Goal: Task Accomplishment & Management: Manage account settings

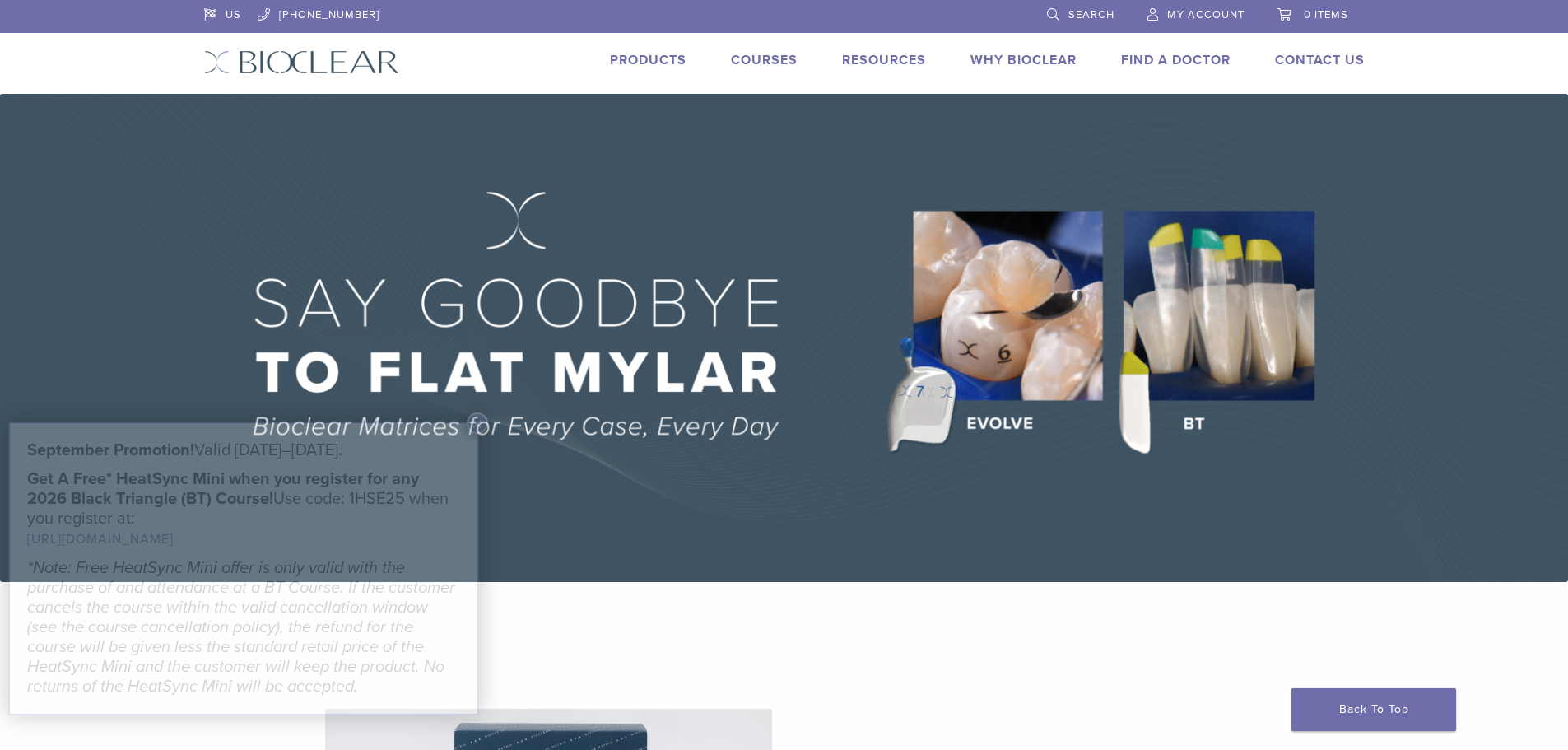
click at [1221, 14] on span "My Account" at bounding box center [1206, 15] width 78 height 14
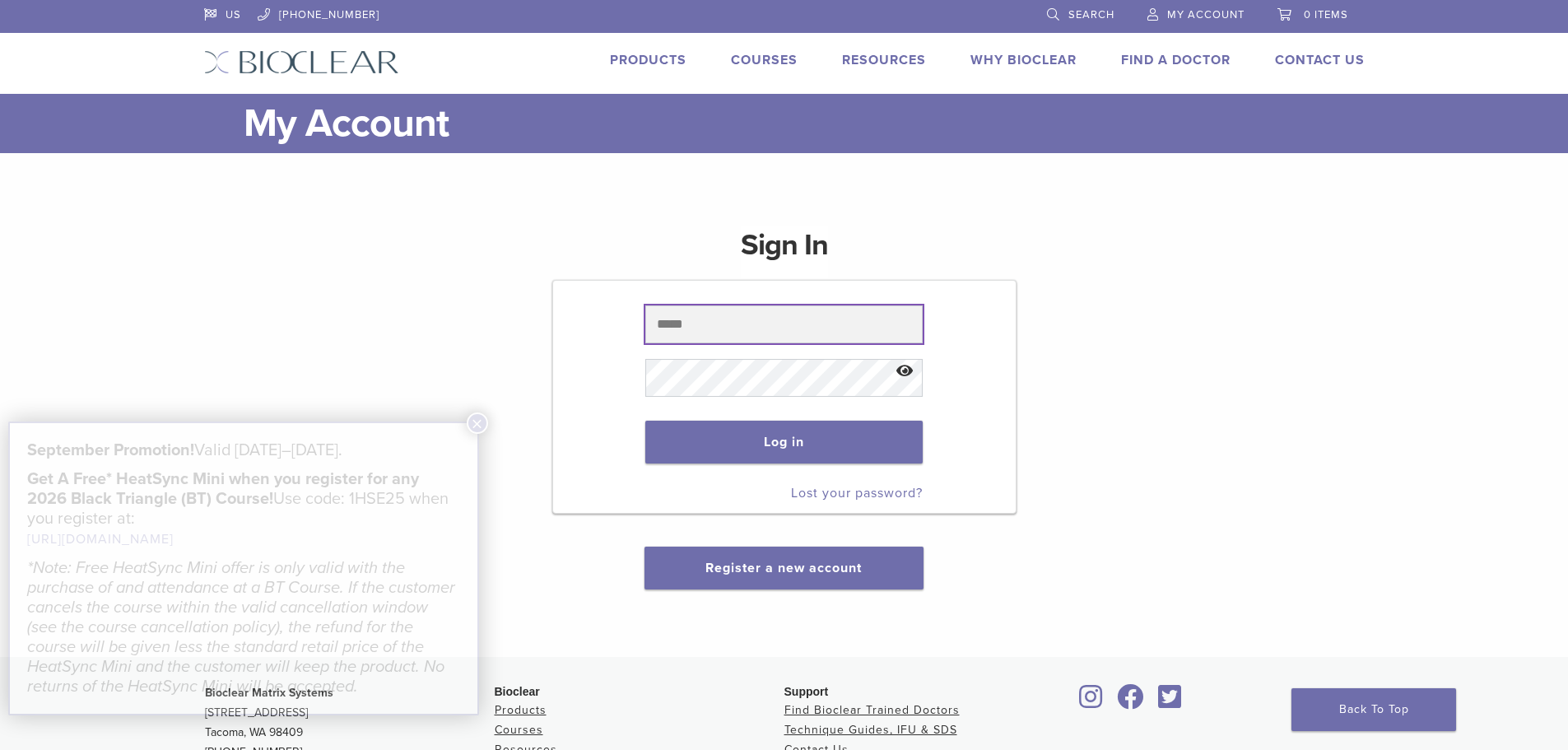
click at [706, 327] on input "text" at bounding box center [784, 324] width 278 height 38
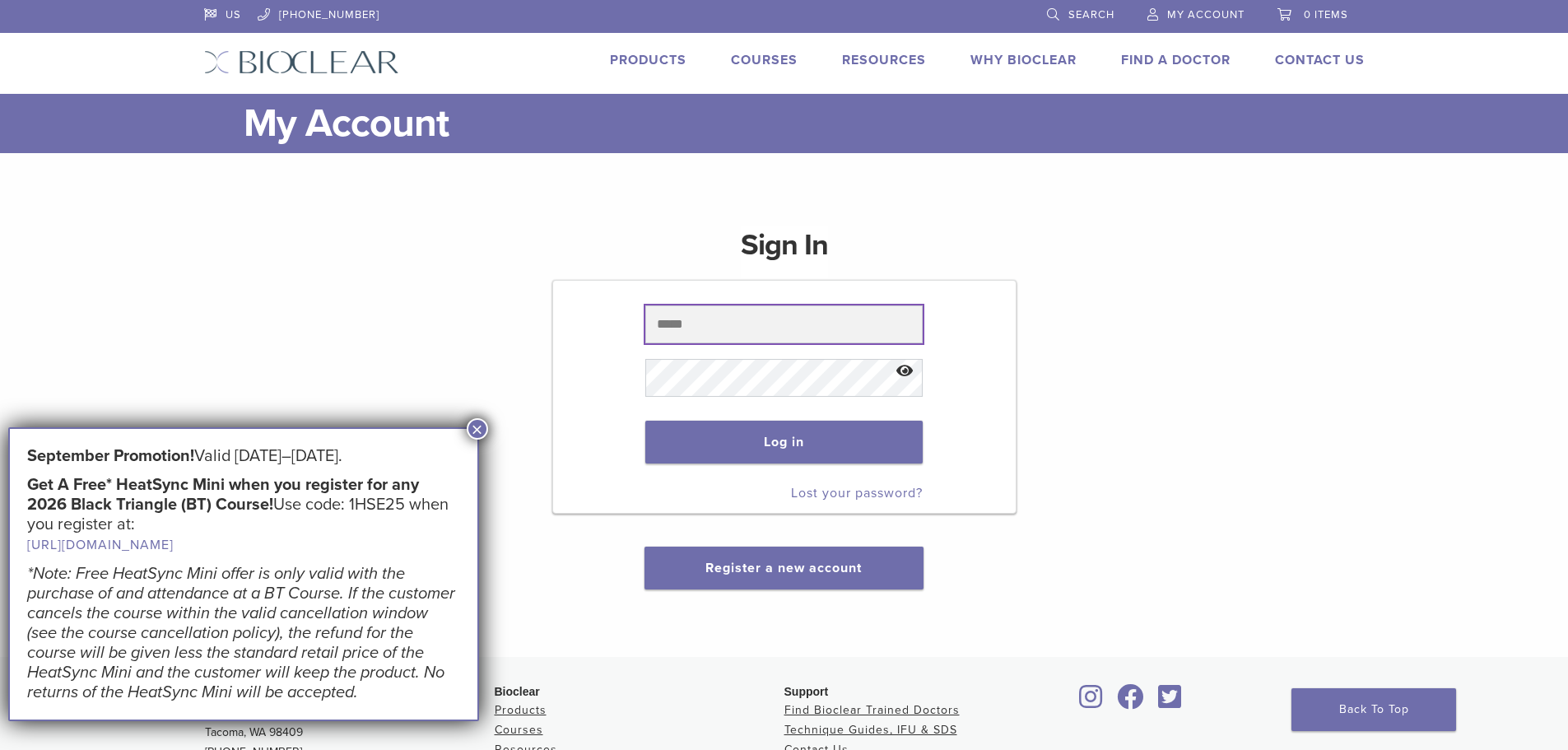
click at [706, 326] on input "text" at bounding box center [784, 324] width 278 height 38
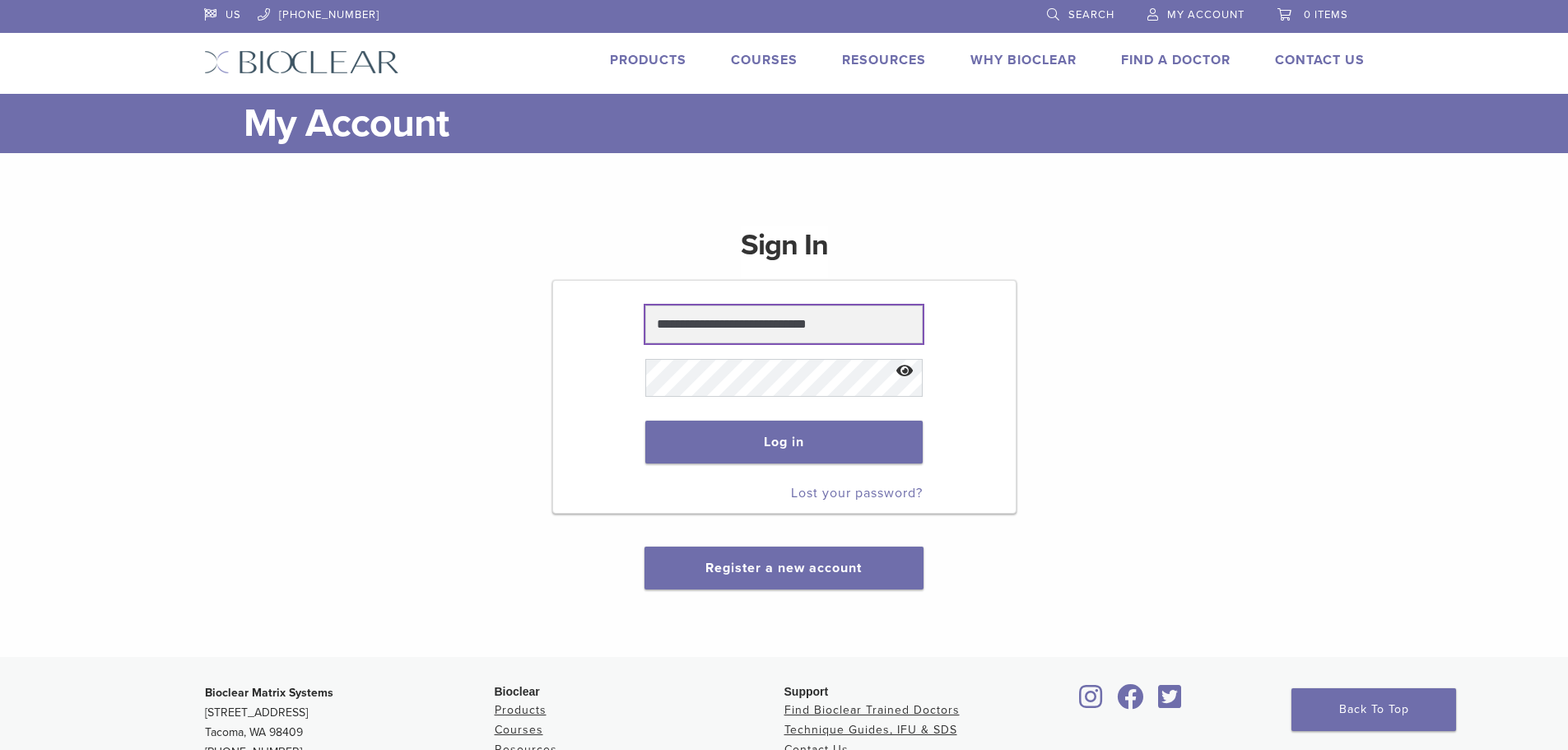
type input "**********"
